Goal: Transaction & Acquisition: Purchase product/service

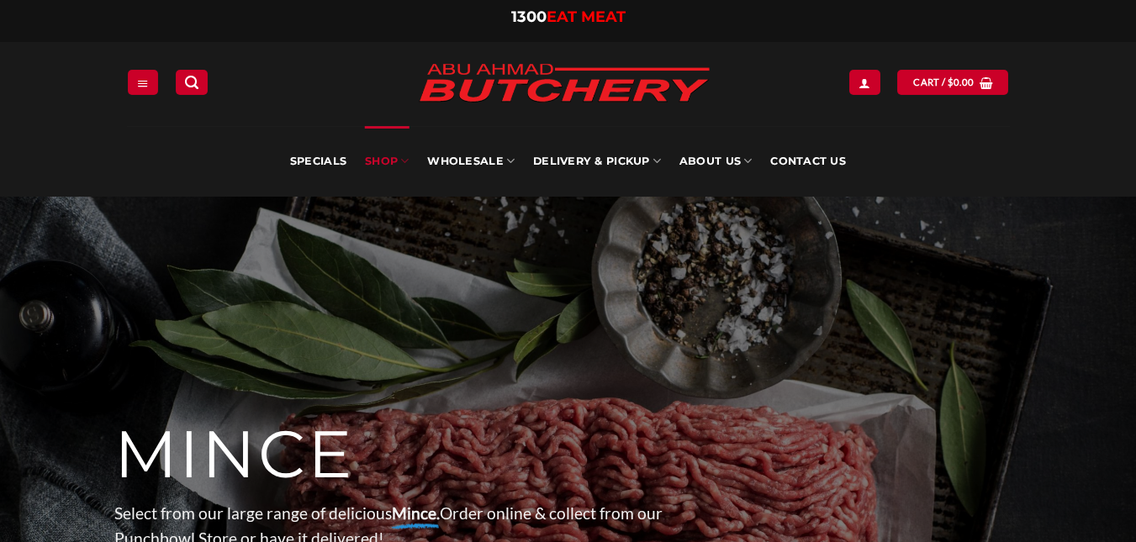
click at [389, 152] on link "SHOP" at bounding box center [387, 161] width 44 height 71
click at [309, 165] on link "Specials" at bounding box center [318, 161] width 56 height 71
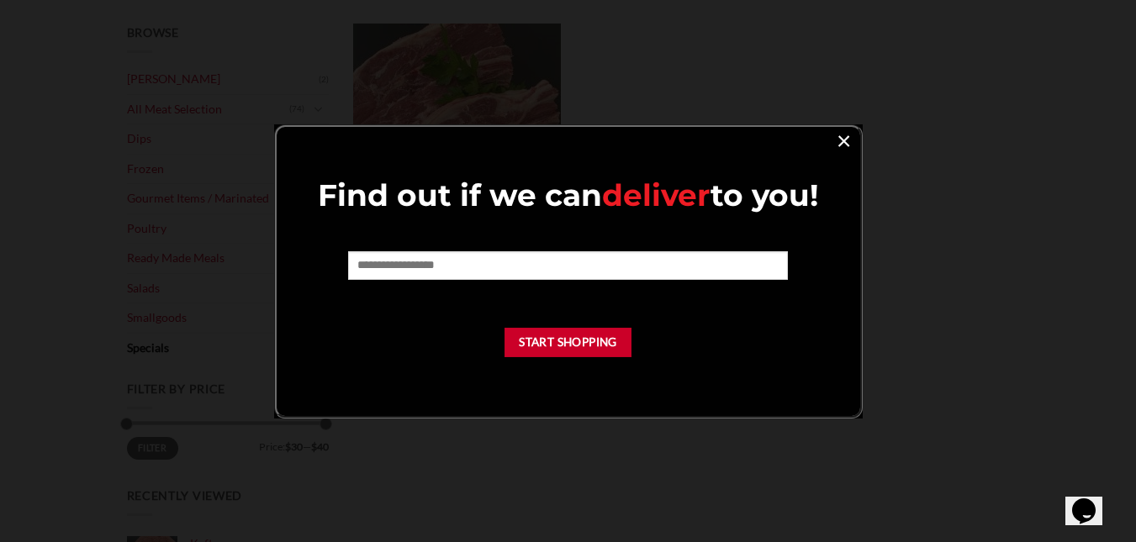
click at [840, 141] on link "×" at bounding box center [844, 140] width 24 height 23
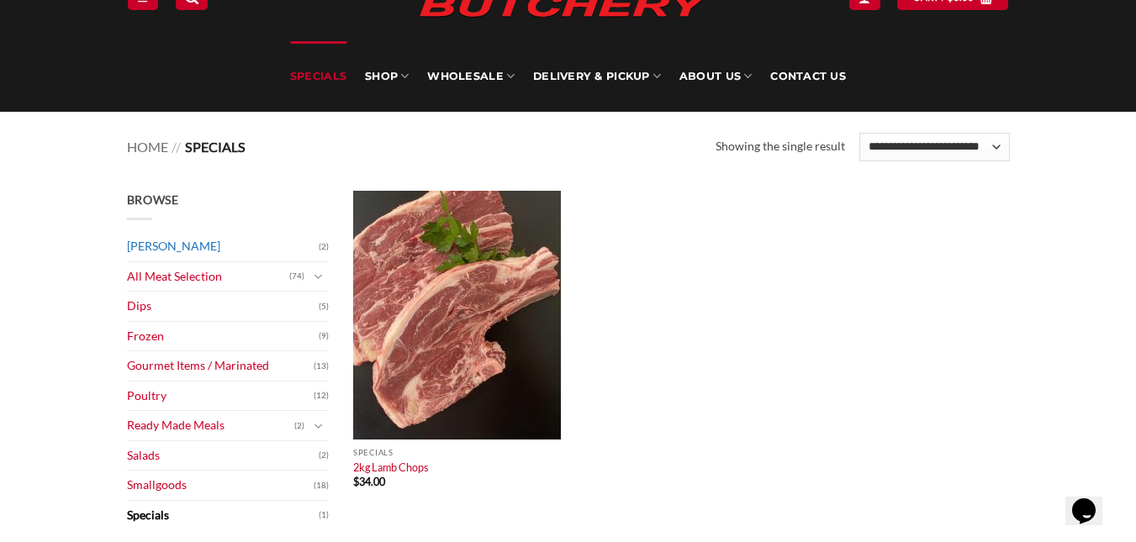
scroll to position [84, 0]
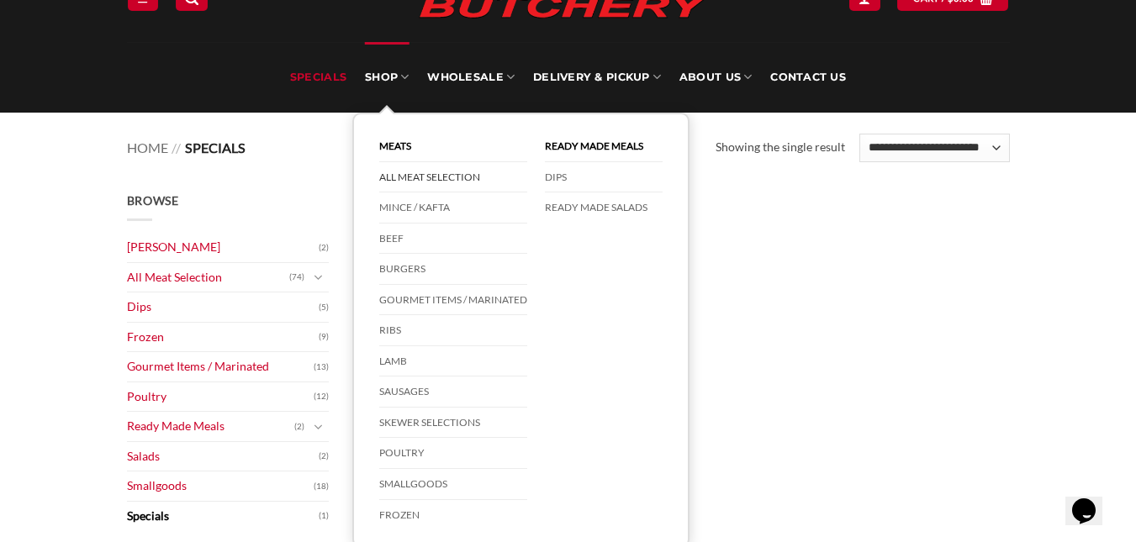
click at [442, 179] on link "All Meat Selection" at bounding box center [453, 177] width 148 height 31
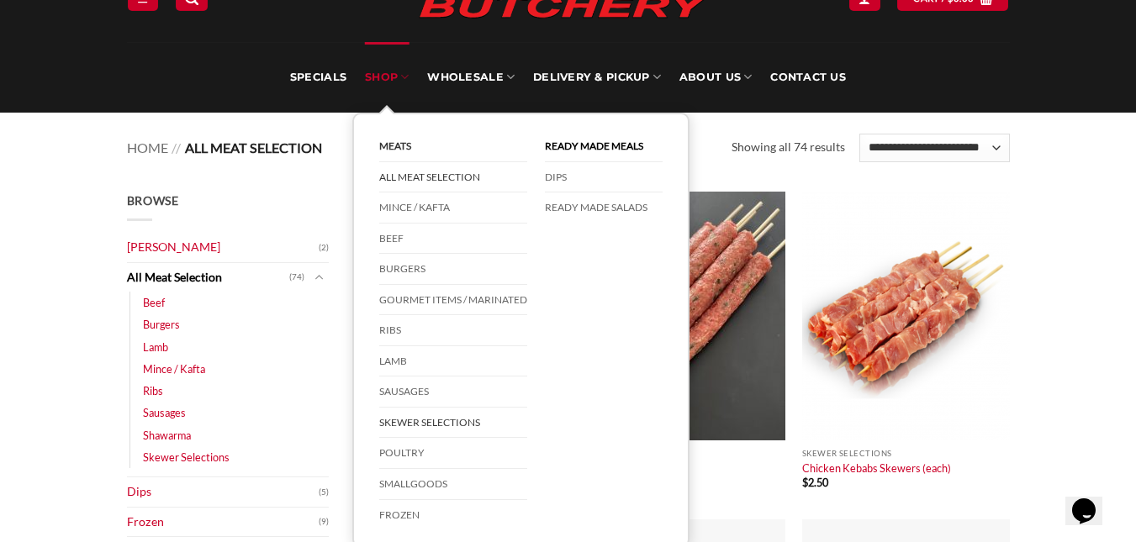
click at [432, 425] on link "Skewer Selections" at bounding box center [453, 423] width 148 height 31
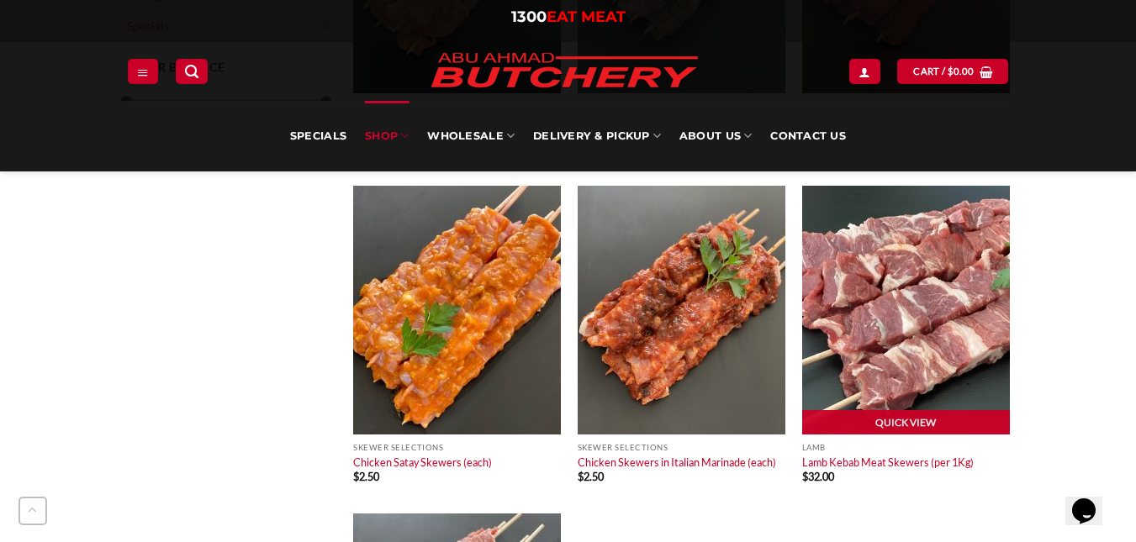
scroll to position [841, 0]
